Goal: Information Seeking & Learning: Learn about a topic

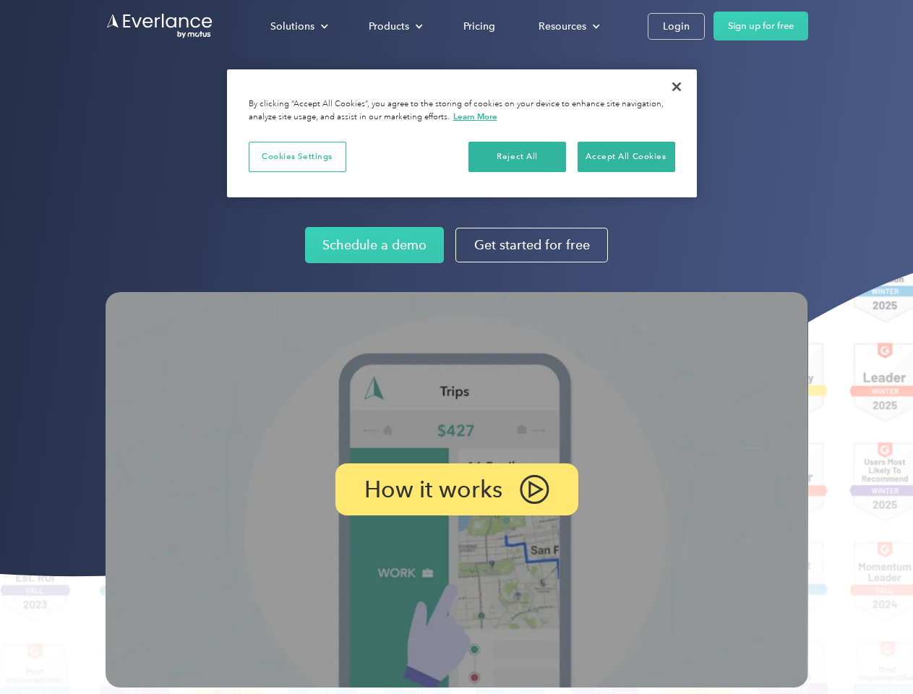
click at [456, 347] on img at bounding box center [457, 489] width 703 height 395
click at [299, 26] on div "Solutions" at bounding box center [292, 26] width 44 height 18
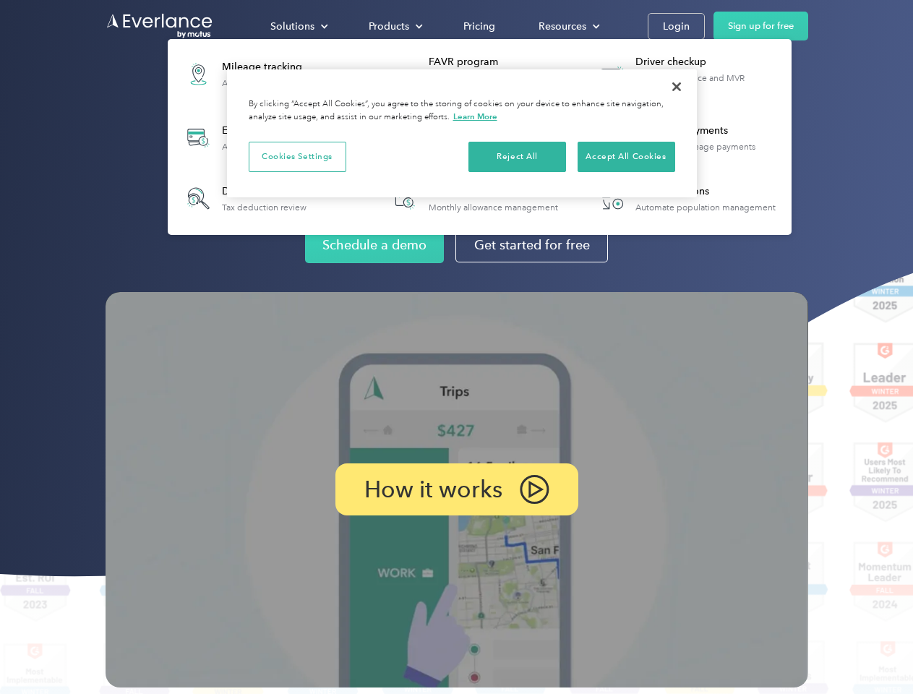
click at [394, 26] on div "Products" at bounding box center [389, 26] width 40 height 18
click at [567, 26] on div "Resources" at bounding box center [563, 26] width 48 height 18
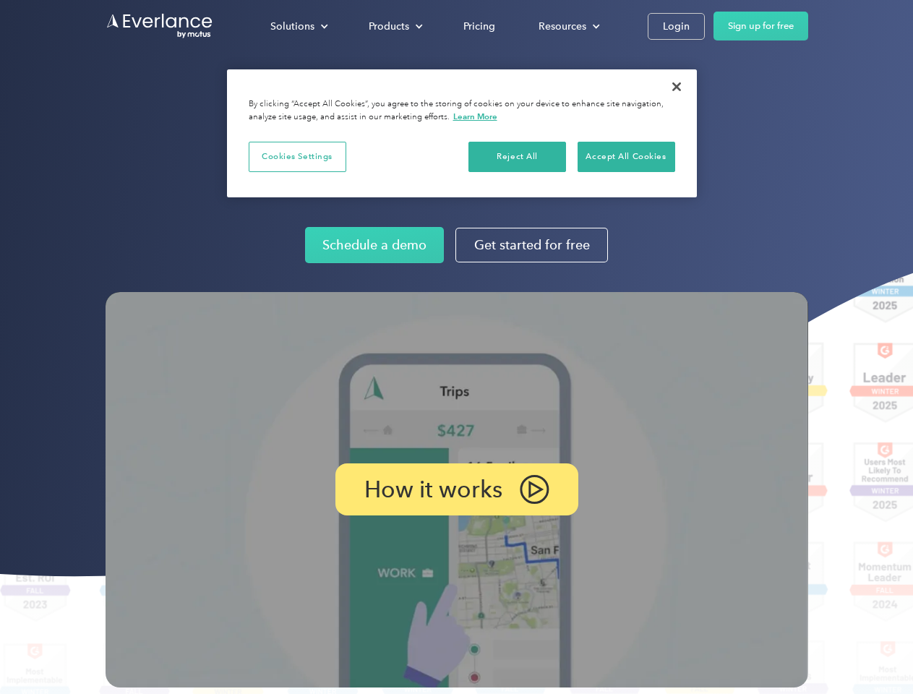
click at [456, 489] on p "How it works" at bounding box center [433, 489] width 138 height 17
click at [297, 156] on button "Cookies Settings" at bounding box center [298, 157] width 98 height 30
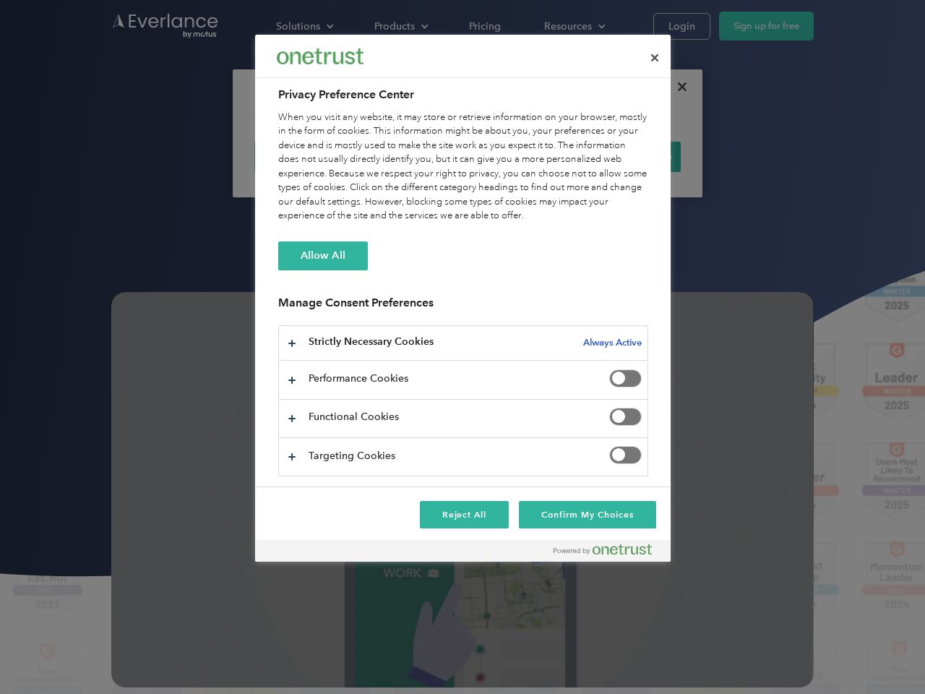
click at [518, 156] on div "When you visit any website, it may store or retrieve information on your browse…" at bounding box center [463, 167] width 370 height 113
click at [626, 156] on div "When you visit any website, it may store or retrieve information on your browse…" at bounding box center [463, 167] width 370 height 113
click at [677, 87] on div at bounding box center [462, 347] width 925 height 694
